Goal: Task Accomplishment & Management: Manage account settings

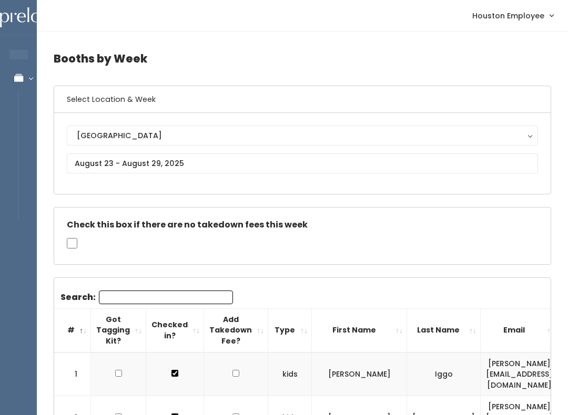
scroll to position [0, 198]
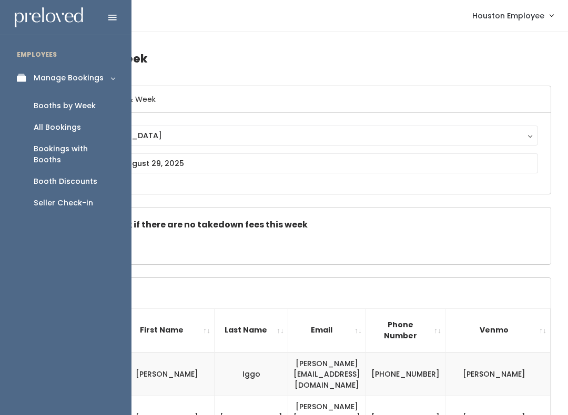
click at [12, 75] on link "Manage Bookings" at bounding box center [65, 78] width 131 height 24
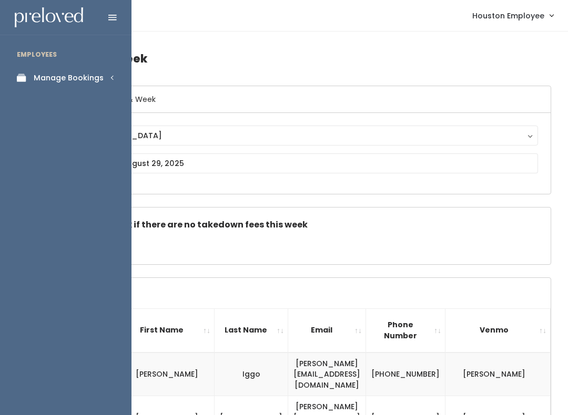
click at [87, 77] on div "Manage Bookings" at bounding box center [69, 78] width 70 height 11
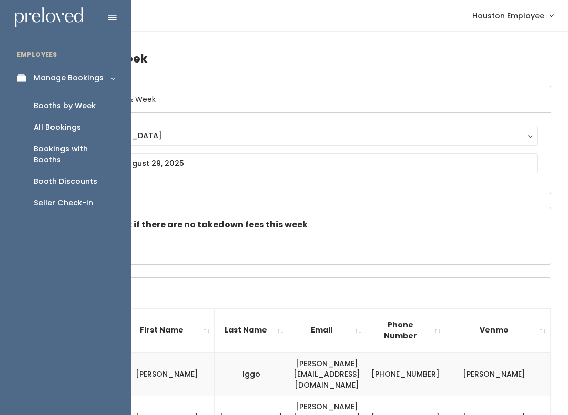
click at [85, 176] on div "Booth Discounts" at bounding box center [66, 181] width 64 height 11
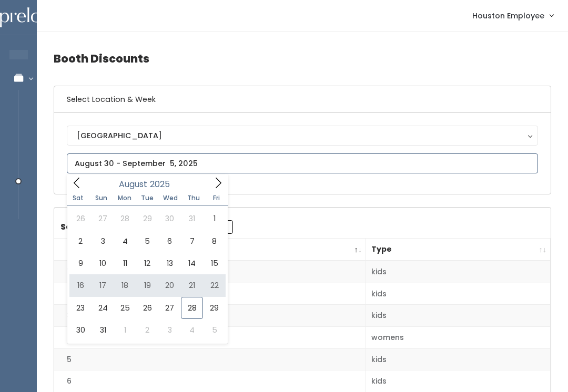
type input "August 16 to August 22"
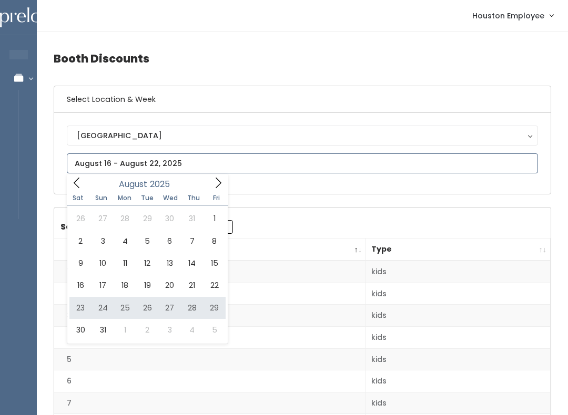
type input "August 23 to August 29"
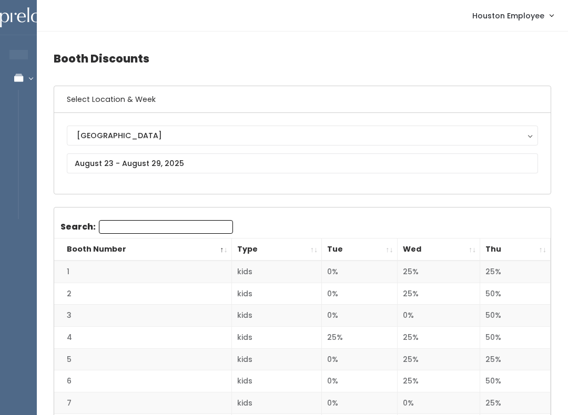
click at [538, 242] on th "Thu" at bounding box center [515, 250] width 70 height 23
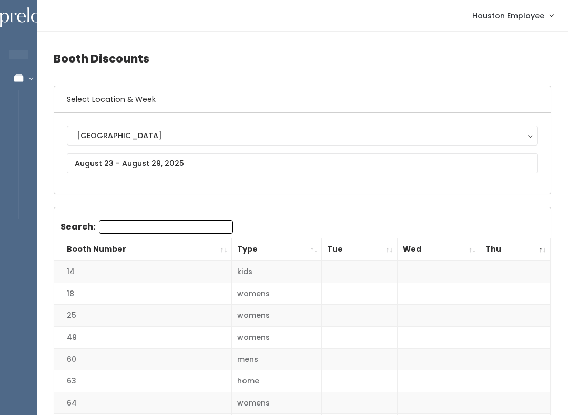
click at [120, 246] on th "Booth Number" at bounding box center [142, 250] width 177 height 23
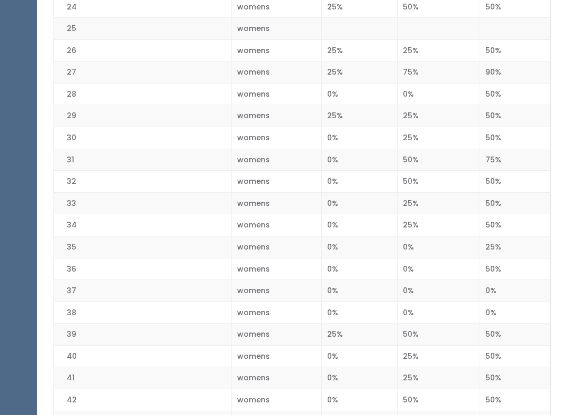
scroll to position [740, 0]
